Goal: Information Seeking & Learning: Compare options

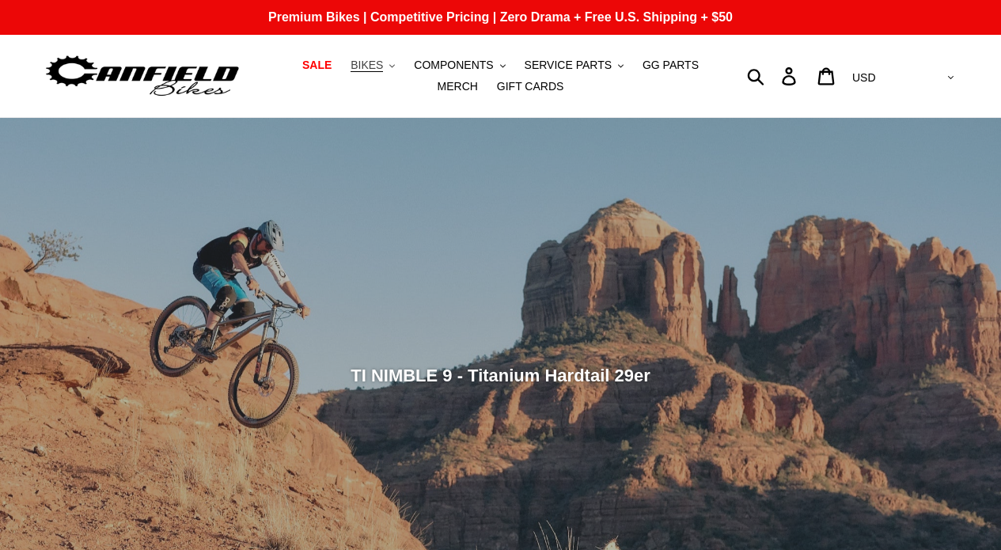
click at [363, 66] on span "BIKES" at bounding box center [366, 65] width 32 height 13
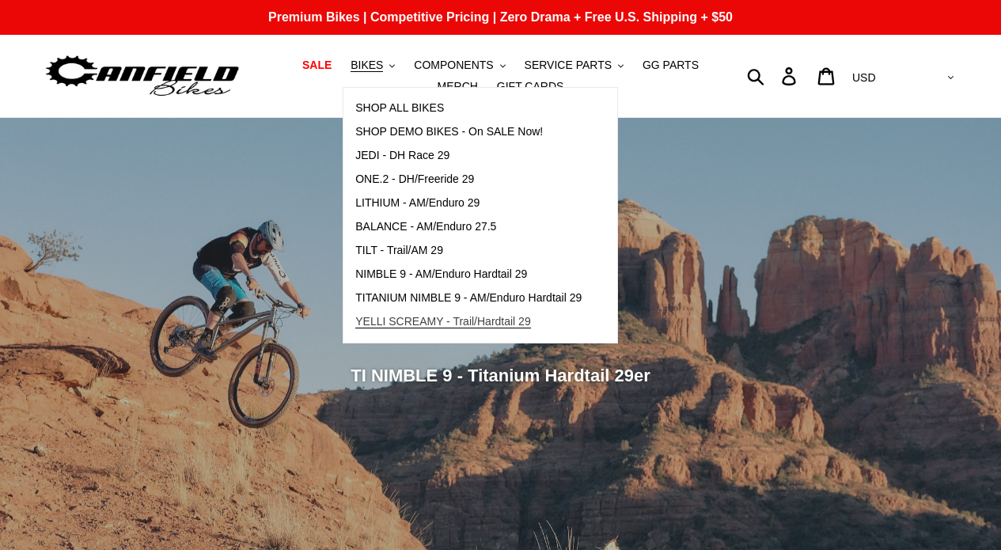
click at [455, 320] on span "YELLI SCREAMY - Trail/Hardtail 29" at bounding box center [443, 321] width 176 height 13
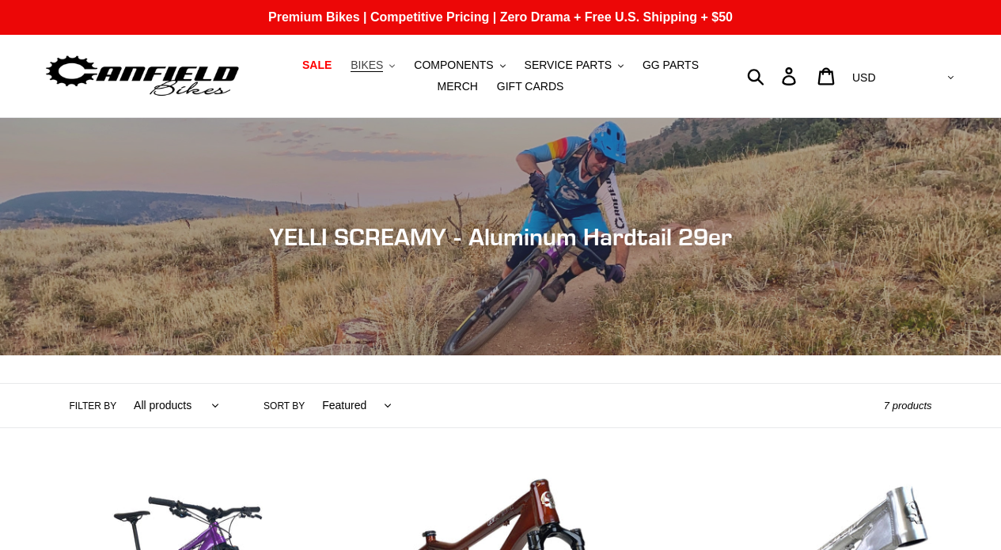
click at [369, 67] on span "BIKES" at bounding box center [366, 65] width 32 height 13
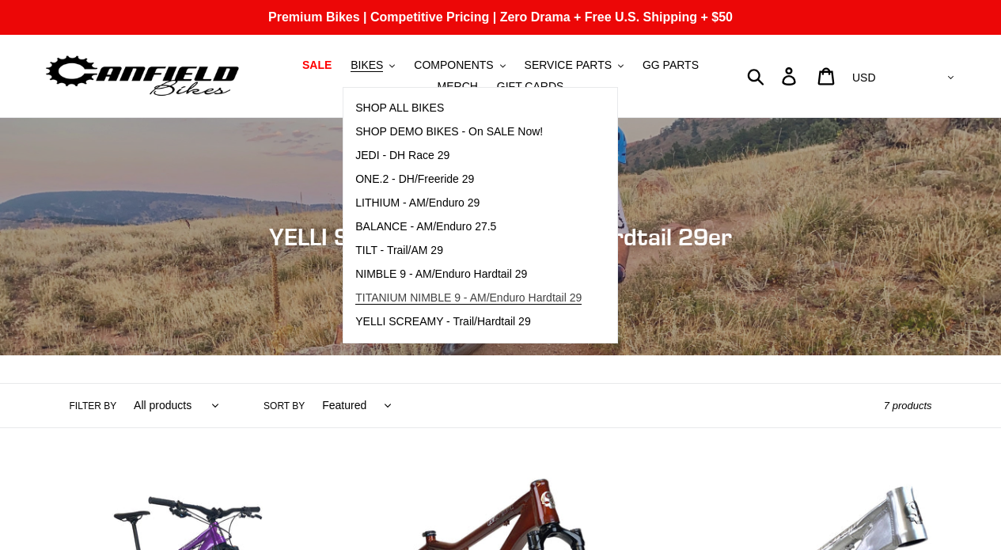
click at [433, 289] on link "TITANIUM NIMBLE 9 - AM/Enduro Hardtail 29" at bounding box center [468, 298] width 250 height 24
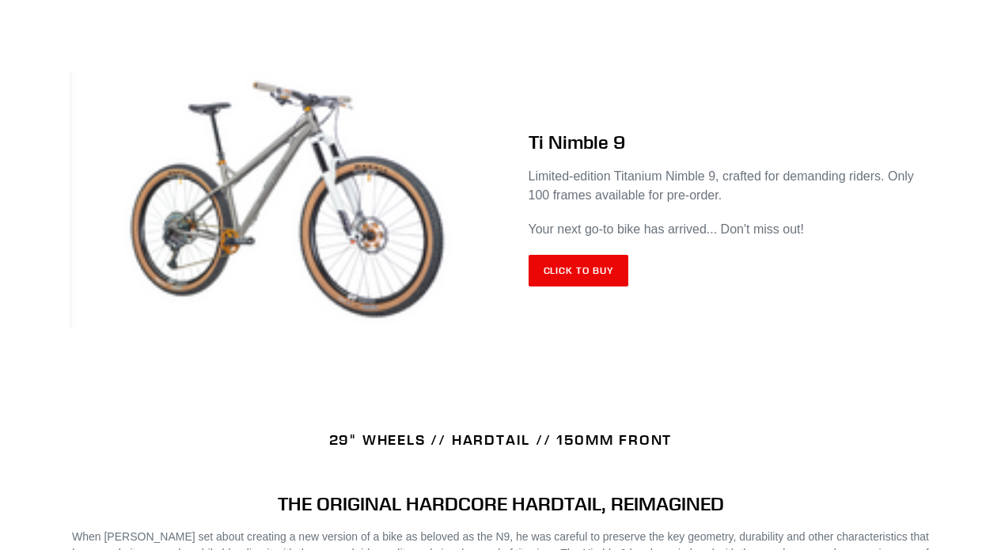
scroll to position [641, 0]
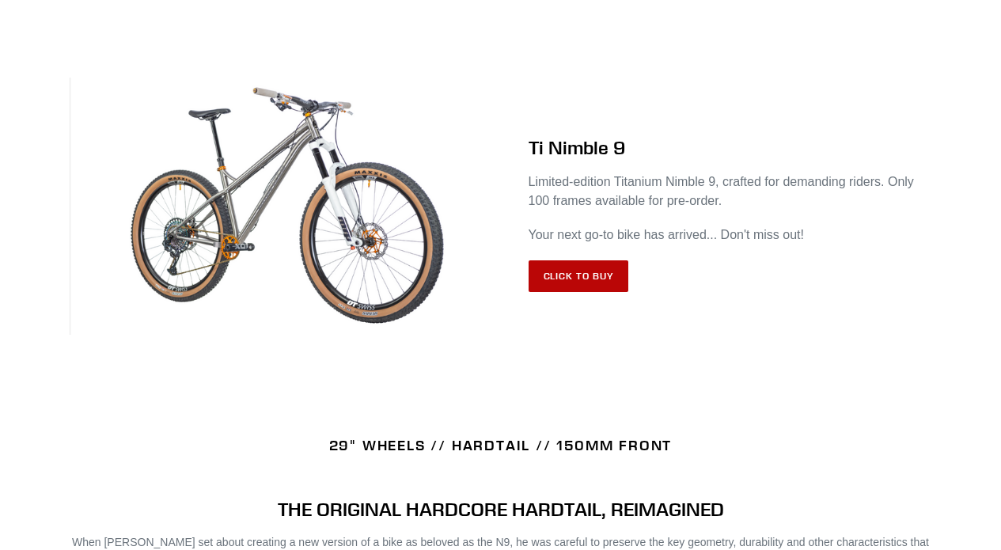
click at [577, 277] on link "Click to Buy" at bounding box center [578, 276] width 100 height 32
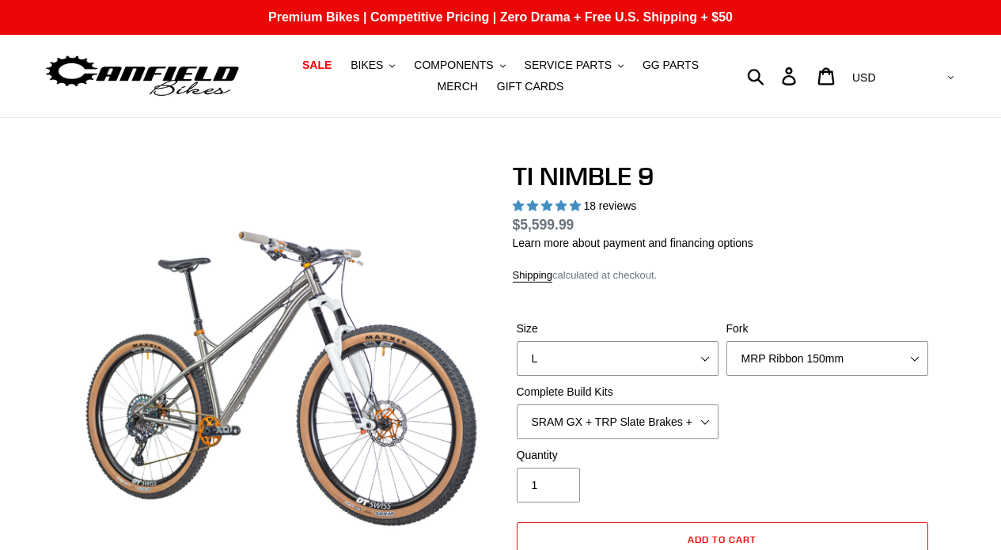
select select "highest-rating"
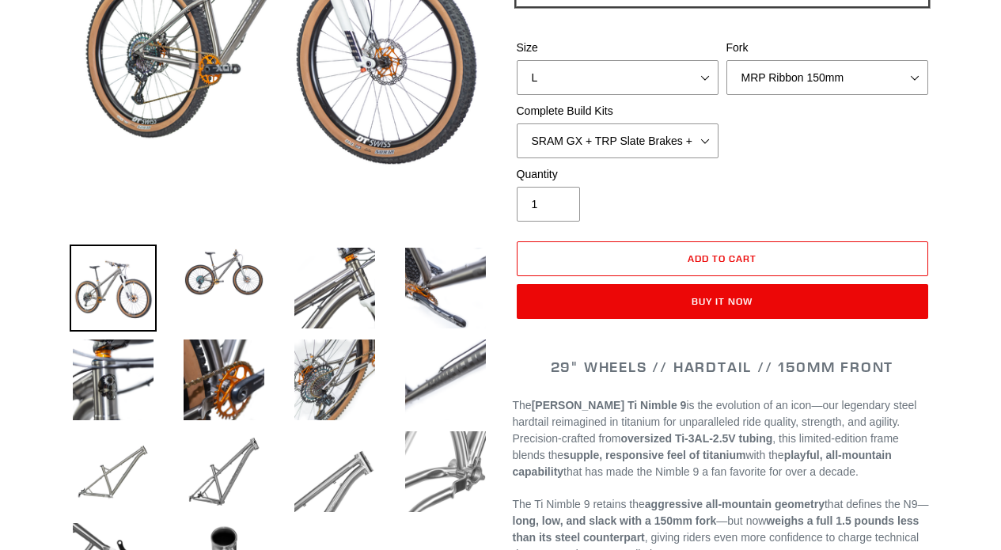
scroll to position [365, 0]
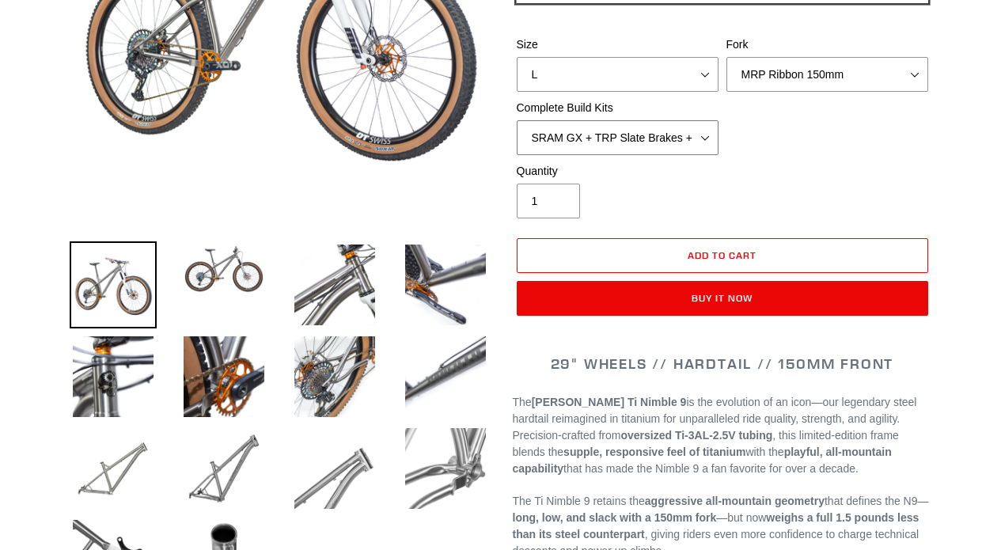
click at [701, 140] on select "SRAM GX + TRP Slate Brakes + Rotors + e13 LG-1 Wheels SHIMANO XT + SHIMANO brak…" at bounding box center [617, 137] width 202 height 35
click at [701, 138] on select "SRAM GX + TRP Slate Brakes + Rotors + e13 LG-1 Wheels SHIMANO XT + SHIMANO brak…" at bounding box center [617, 137] width 202 height 35
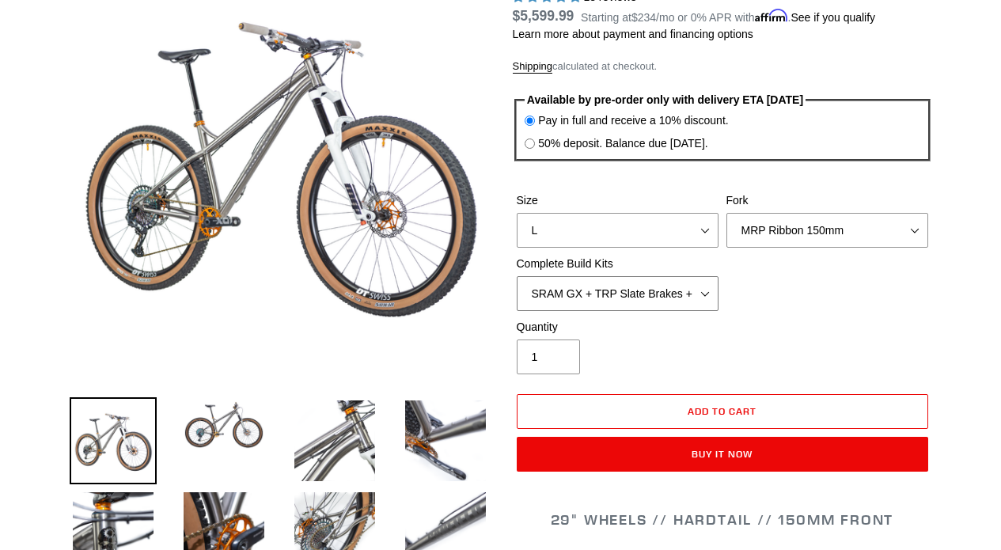
scroll to position [0, 0]
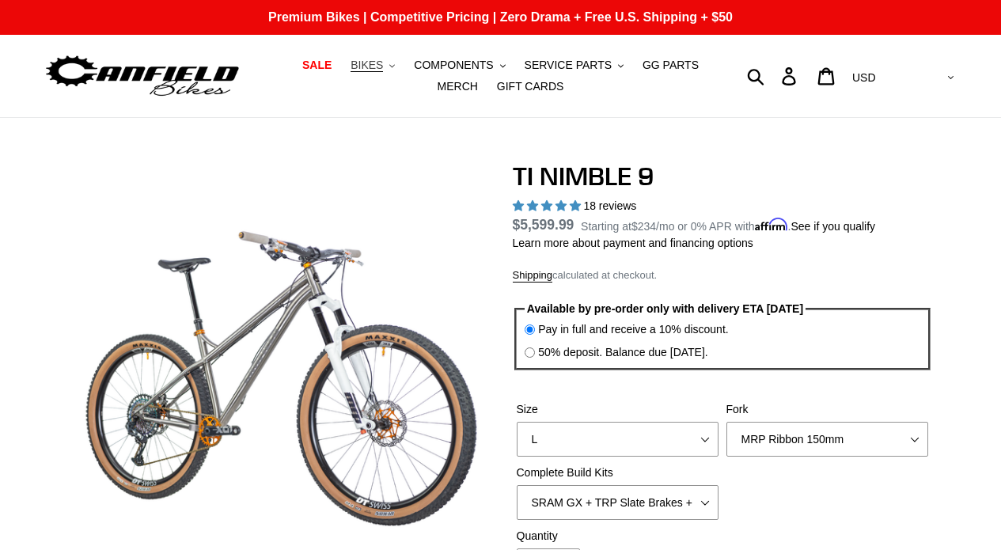
click at [365, 63] on span "BIKES" at bounding box center [366, 65] width 32 height 13
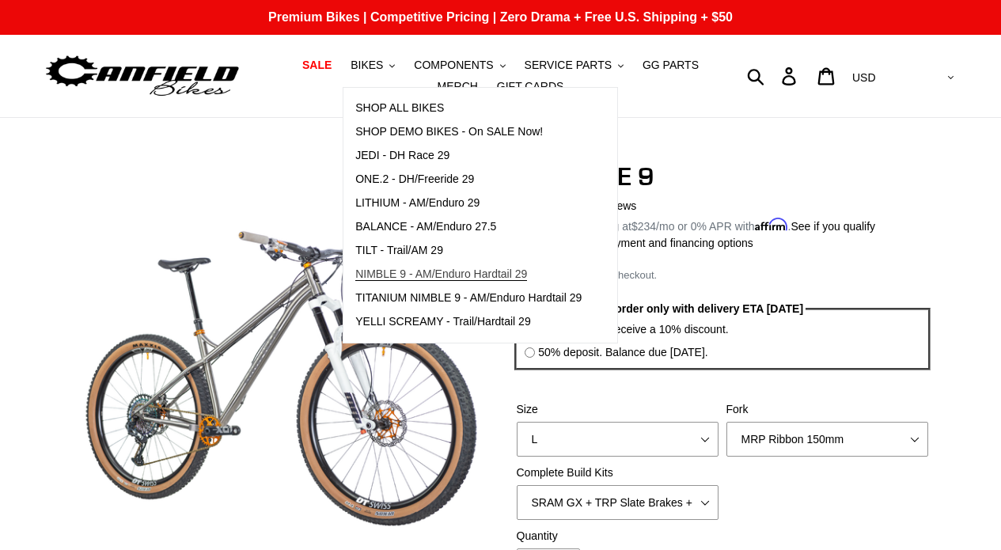
click at [446, 282] on link "NIMBLE 9 - AM/Enduro Hardtail 29" at bounding box center [468, 275] width 250 height 24
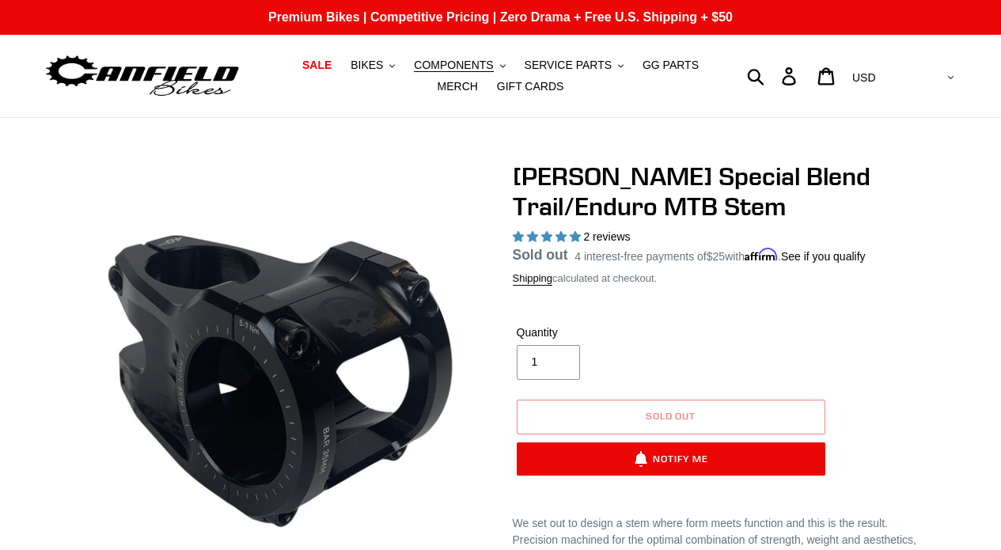
select select "highest-rating"
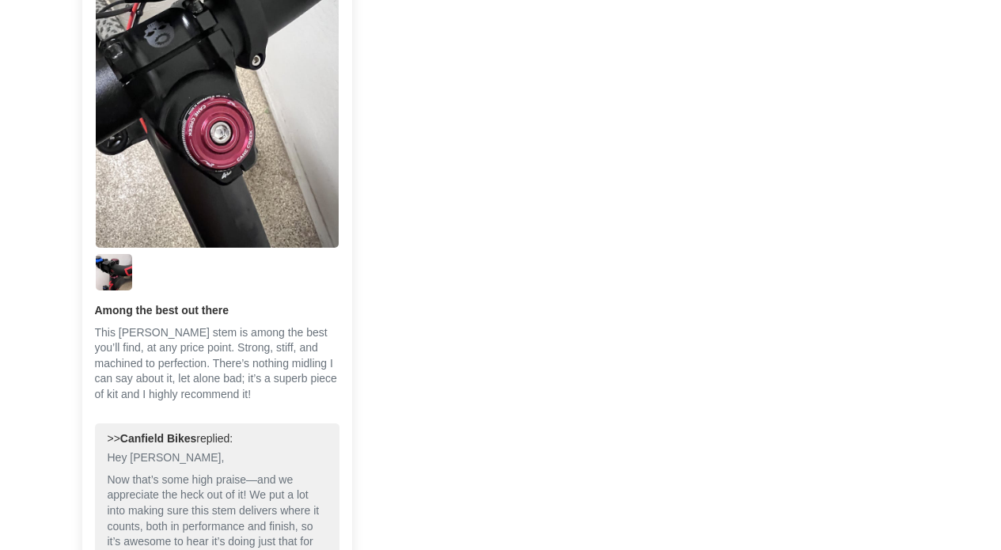
scroll to position [1224, 0]
click at [110, 268] on img "Link to user picture 2" at bounding box center [114, 271] width 36 height 36
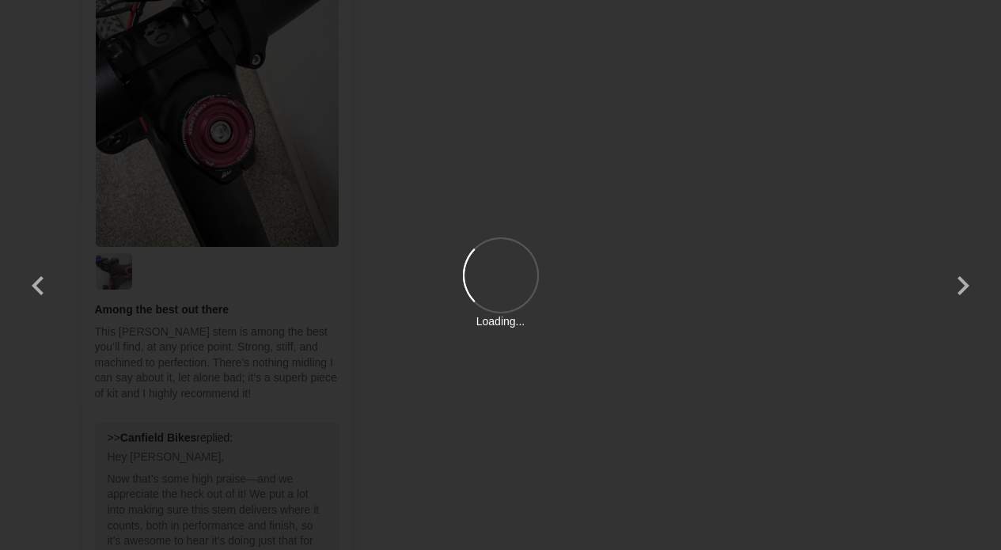
scroll to position [0, 0]
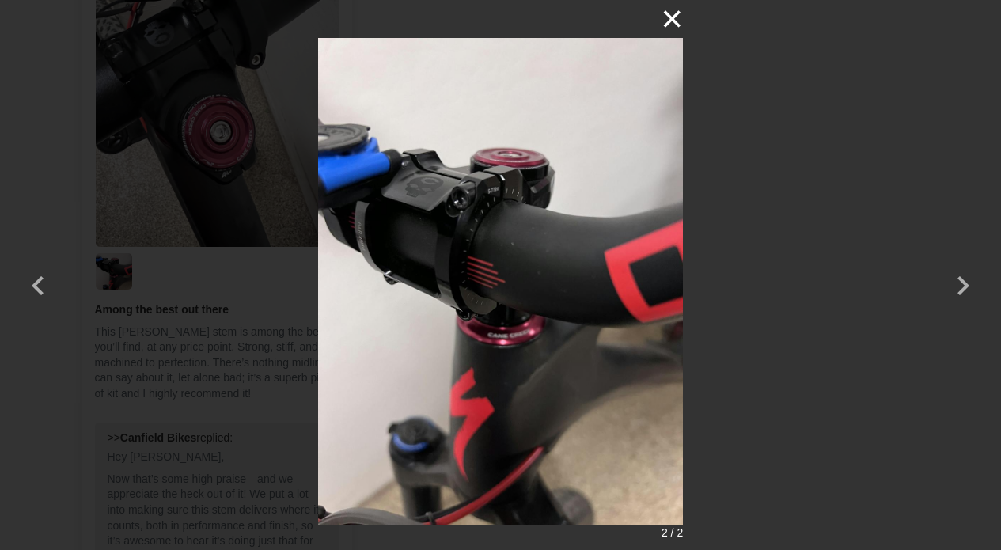
click at [668, 17] on button "×" at bounding box center [664, 19] width 38 height 38
